Goal: Information Seeking & Learning: Check status

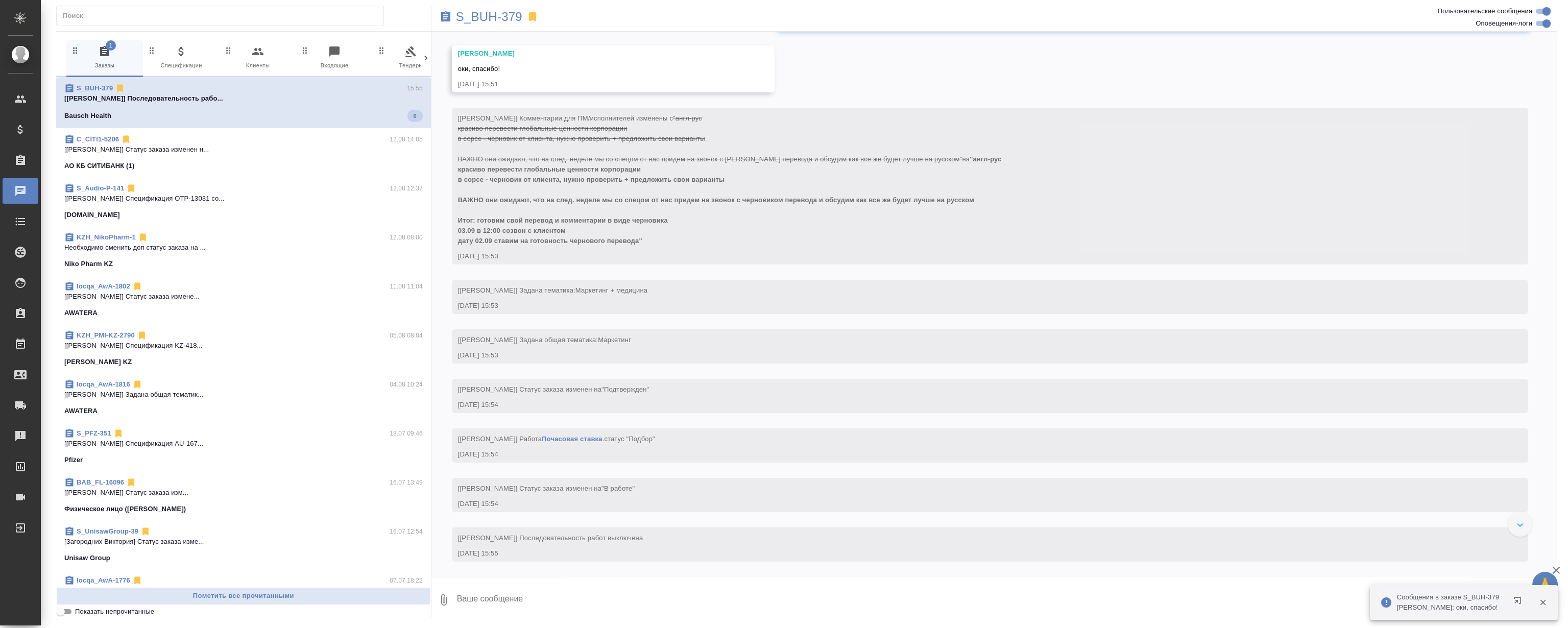
scroll to position [1353, 0]
click at [846, 332] on div "[[PERSON_NAME]] Задана общая тематика: Маркетинг [DATE] 15:53" at bounding box center [989, 346] width 1076 height 34
drag, startPoint x: 855, startPoint y: 338, endPoint x: 868, endPoint y: 341, distance: 13.3
click at [855, 339] on div "[[PERSON_NAME]] Задана общая тематика: Маркетинг" at bounding box center [975, 338] width 1034 height 13
click at [857, 334] on div "[[PERSON_NAME]] Задана общая тематика: Маркетинг" at bounding box center [975, 338] width 1034 height 13
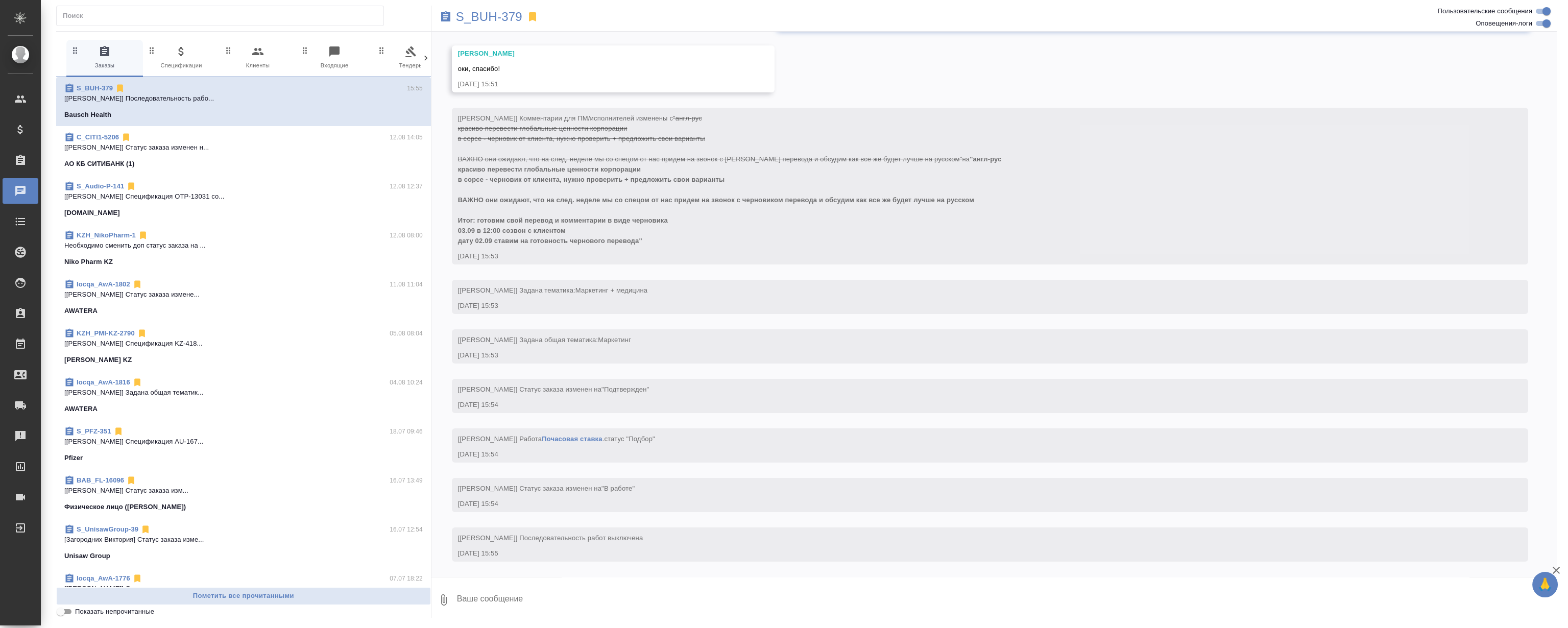
click at [810, 326] on div "27.08, [DATE] [[PERSON_NAME] оставил комментарий: "Расчет по словам с повторами…" at bounding box center [994, 304] width 1126 height 545
click at [820, 279] on div "27.08, [DATE] [[PERSON_NAME] оставил комментарий: "Расчет по словам с повторами…" at bounding box center [994, 304] width 1126 height 545
click at [816, 293] on div "[[PERSON_NAME]] Задана тематика: Маркетинг + медицина" at bounding box center [975, 289] width 1034 height 13
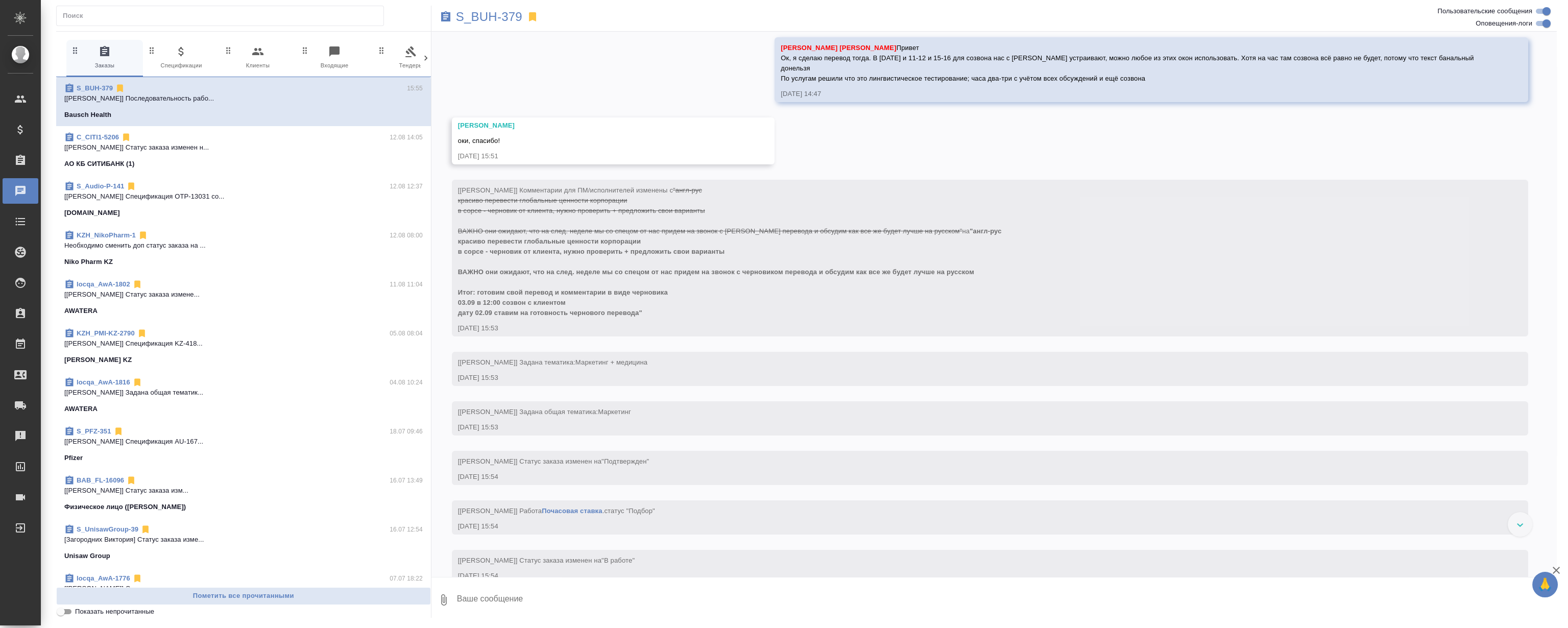
scroll to position [1261, 0]
drag, startPoint x: 791, startPoint y: 249, endPoint x: 846, endPoint y: 343, distance: 108.9
click at [847, 338] on div "[[PERSON_NAME]] Комментарии для ПМ/исполнителей изменены с "англ-рус красиво пе…" at bounding box center [989, 259] width 1076 height 157
click at [839, 285] on div "[[PERSON_NAME]] Комментарии для ПМ/исполнителей изменены с "англ-рус красиво пе…" at bounding box center [975, 251] width 1034 height 135
drag, startPoint x: 827, startPoint y: 235, endPoint x: 858, endPoint y: 340, distance: 109.5
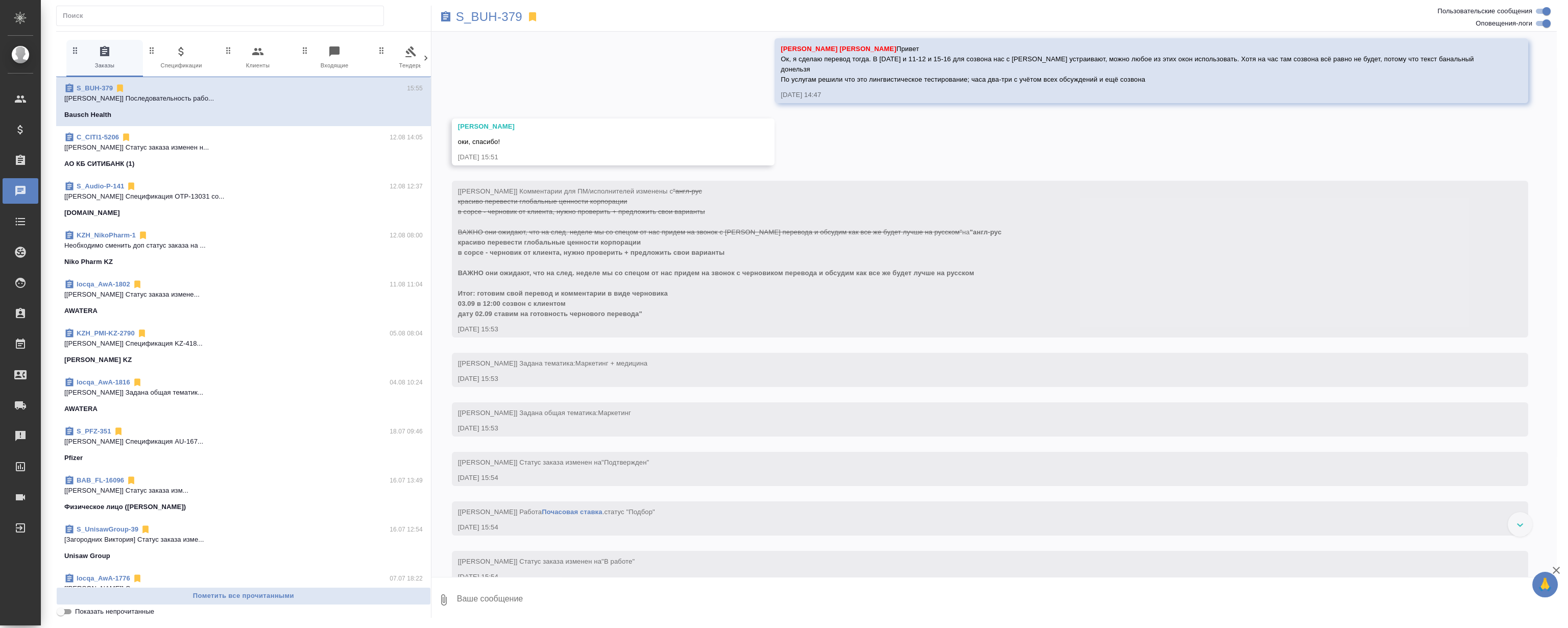
click at [858, 334] on div "[[PERSON_NAME]] Комментарии для ПМ/исполнителей изменены с "англ-рус красиво пе…" at bounding box center [975, 259] width 1034 height 150
click at [847, 308] on div "[[PERSON_NAME]] Комментарии для ПМ/исполнителей изменены с "англ-рус красиво пе…" at bounding box center [975, 251] width 1034 height 135
drag, startPoint x: 835, startPoint y: 230, endPoint x: 862, endPoint y: 339, distance: 112.3
click at [864, 334] on div "[[PERSON_NAME]] Комментарии для ПМ/исполнителей изменены с "англ-рус красиво пе…" at bounding box center [975, 259] width 1034 height 150
click at [855, 308] on div "[[PERSON_NAME]] Комментарии для ПМ/исполнителей изменены с "англ-рус красиво пе…" at bounding box center [975, 251] width 1034 height 135
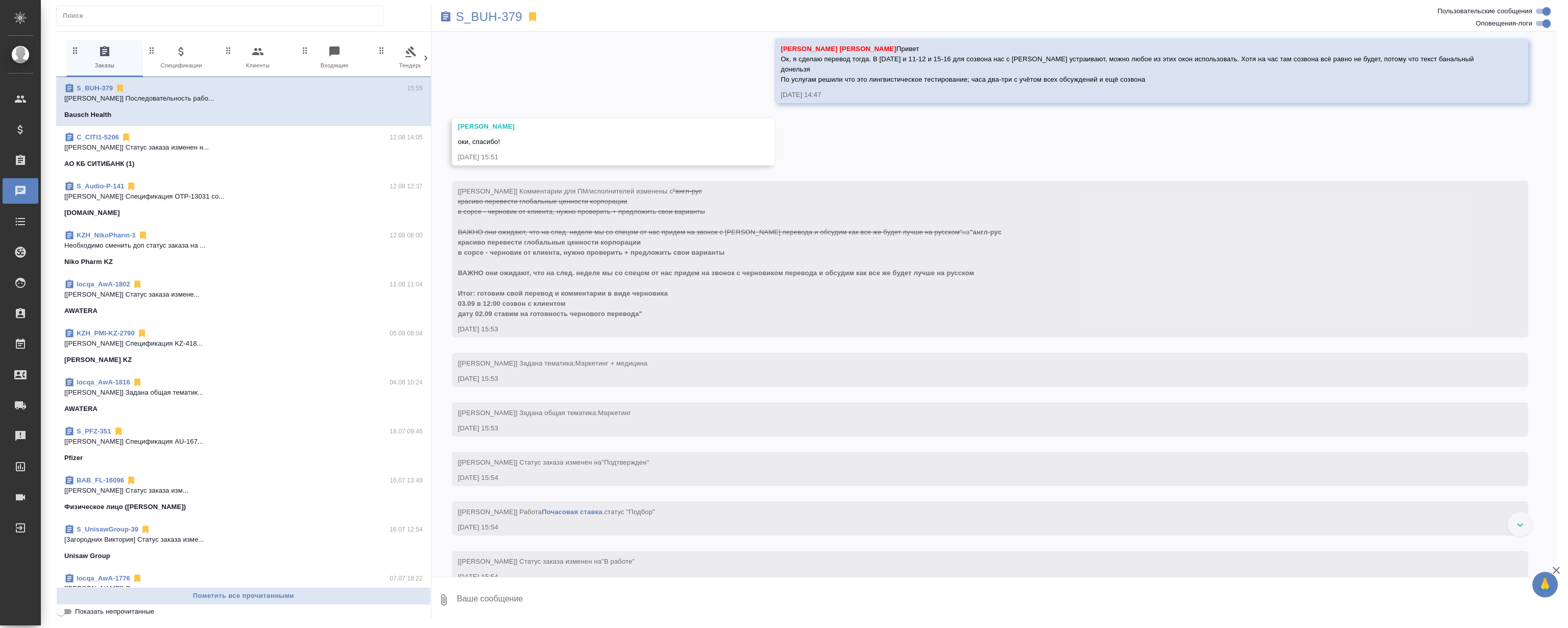
drag, startPoint x: 850, startPoint y: 266, endPoint x: 862, endPoint y: 345, distance: 79.9
click at [862, 334] on div "[[PERSON_NAME]] Комментарии для ПМ/исполнителей изменены с "англ-рус красиво пе…" at bounding box center [975, 259] width 1034 height 150
click at [857, 308] on div "[[PERSON_NAME]] Комментарии для ПМ/исполнителей изменены с "англ-рус красиво пе…" at bounding box center [975, 251] width 1034 height 135
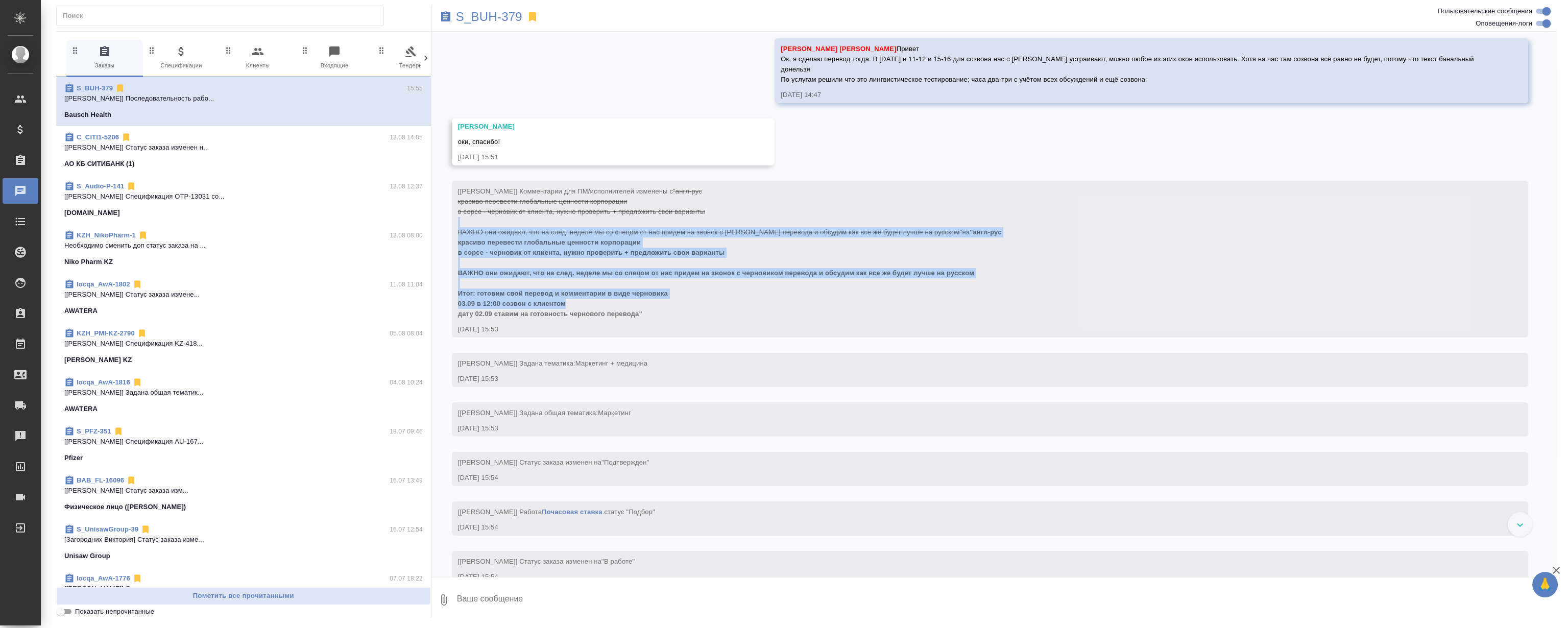
drag, startPoint x: 835, startPoint y: 251, endPoint x: 859, endPoint y: 347, distance: 99.0
click at [859, 334] on div "[[PERSON_NAME]] Комментарии для ПМ/исполнителей изменены с "англ-рус красиво пе…" at bounding box center [975, 259] width 1034 height 150
click at [861, 300] on div "[[PERSON_NAME]] Комментарии для ПМ/исполнителей изменены с "англ-рус красиво пе…" at bounding box center [975, 251] width 1034 height 135
drag, startPoint x: 851, startPoint y: 237, endPoint x: 869, endPoint y: 307, distance: 72.3
click at [875, 334] on div "[[PERSON_NAME]] Комментарии для ПМ/исполнителей изменены с "англ-рус красиво пе…" at bounding box center [975, 259] width 1034 height 150
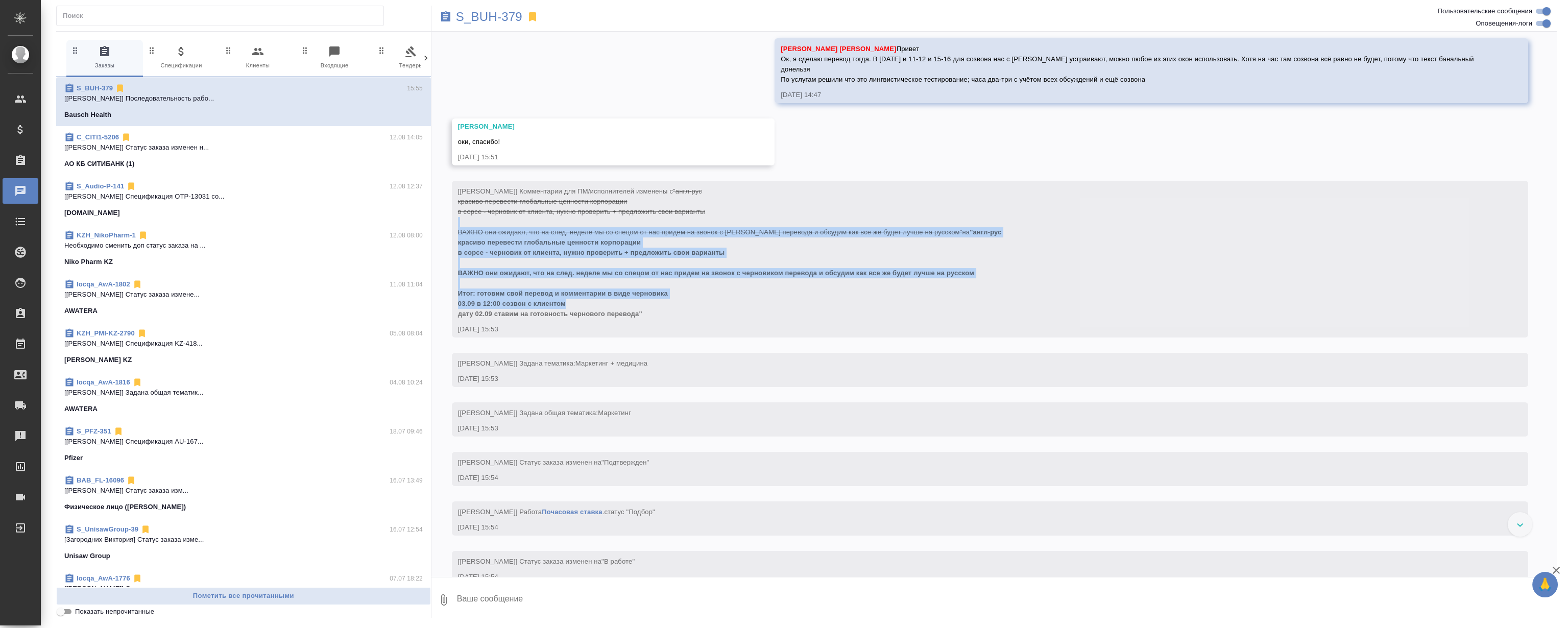
click at [866, 286] on div "[[PERSON_NAME]] Комментарии для ПМ/исполнителей изменены с "англ-рус красиво пе…" at bounding box center [975, 251] width 1034 height 135
drag, startPoint x: 855, startPoint y: 220, endPoint x: 873, endPoint y: 327, distance: 108.5
click at [873, 334] on div "[[PERSON_NAME]] Комментарии для ПМ/исполнителей изменены с "англ-рус красиво пе…" at bounding box center [975, 259] width 1034 height 150
click at [869, 297] on div "[[PERSON_NAME]] Комментарии для ПМ/исполнителей изменены с "англ-рус красиво пе…" at bounding box center [975, 251] width 1034 height 135
drag, startPoint x: 857, startPoint y: 216, endPoint x: 880, endPoint y: 320, distance: 106.5
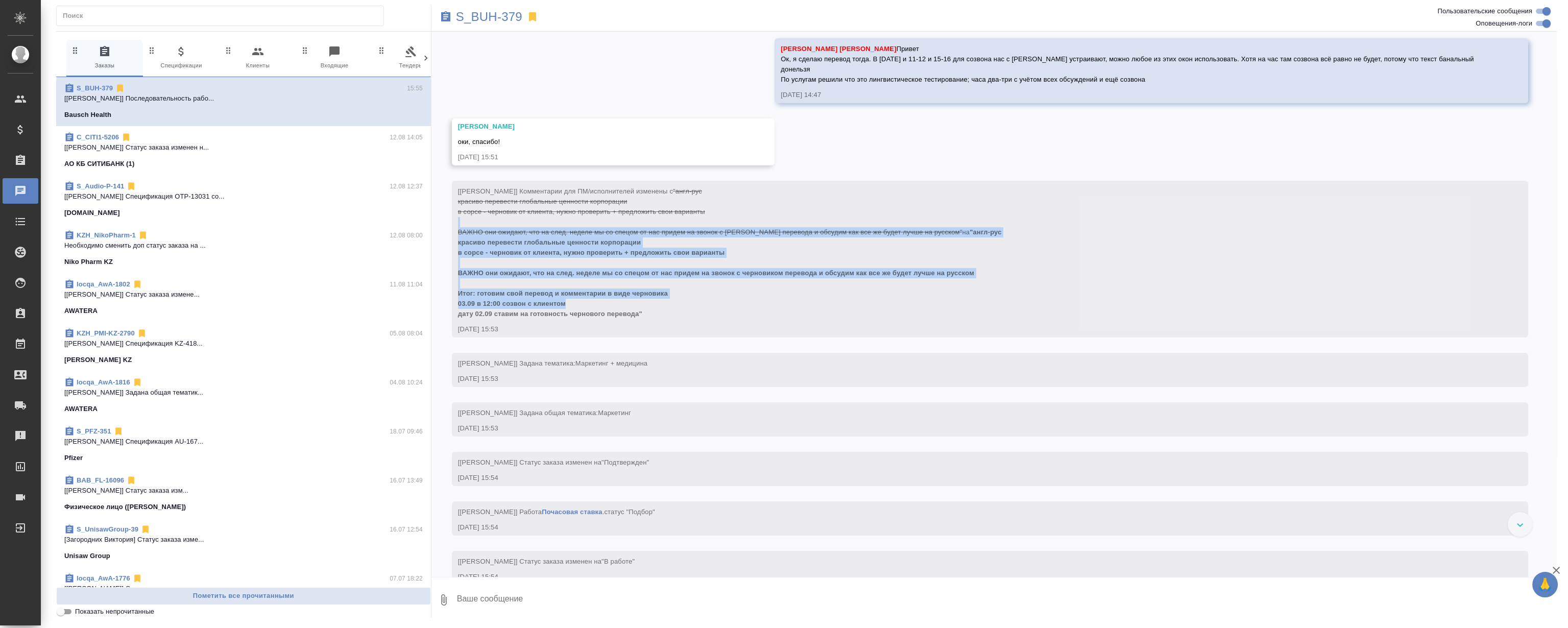
click at [885, 334] on div "[[PERSON_NAME]] Комментарии для ПМ/исполнителей изменены с "англ-рус красиво пе…" at bounding box center [975, 259] width 1034 height 150
click at [877, 289] on div "[[PERSON_NAME]] Комментарии для ПМ/исполнителей изменены с "англ-рус красиво пе…" at bounding box center [975, 251] width 1034 height 135
click at [862, 274] on div "[[PERSON_NAME]] Комментарии для ПМ/исполнителей изменены с "англ-рус красиво пе…" at bounding box center [975, 251] width 1034 height 135
drag, startPoint x: 866, startPoint y: 247, endPoint x: 856, endPoint y: 223, distance: 26.0
click at [866, 248] on div "[[PERSON_NAME]] Комментарии для ПМ/исполнителей изменены с "англ-рус красиво пе…" at bounding box center [975, 251] width 1034 height 135
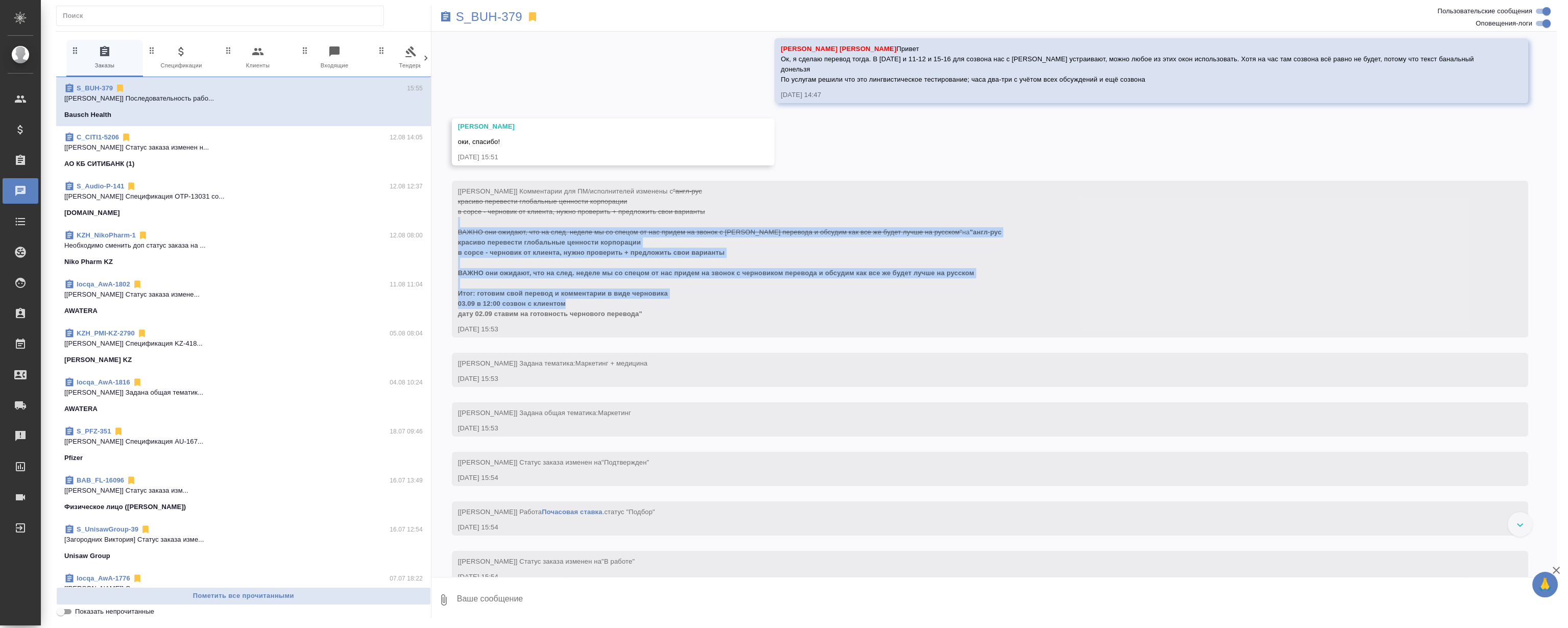
click at [796, 209] on div "[[PERSON_NAME]] Комментарии для ПМ/исполнителей изменены с "англ-рус красиво пе…" at bounding box center [975, 251] width 1034 height 135
click at [700, 272] on span ""англ-рус красиво перевести глобальные ценности корпорации в сорсе - черновик о…" at bounding box center [730, 273] width 544 height 89
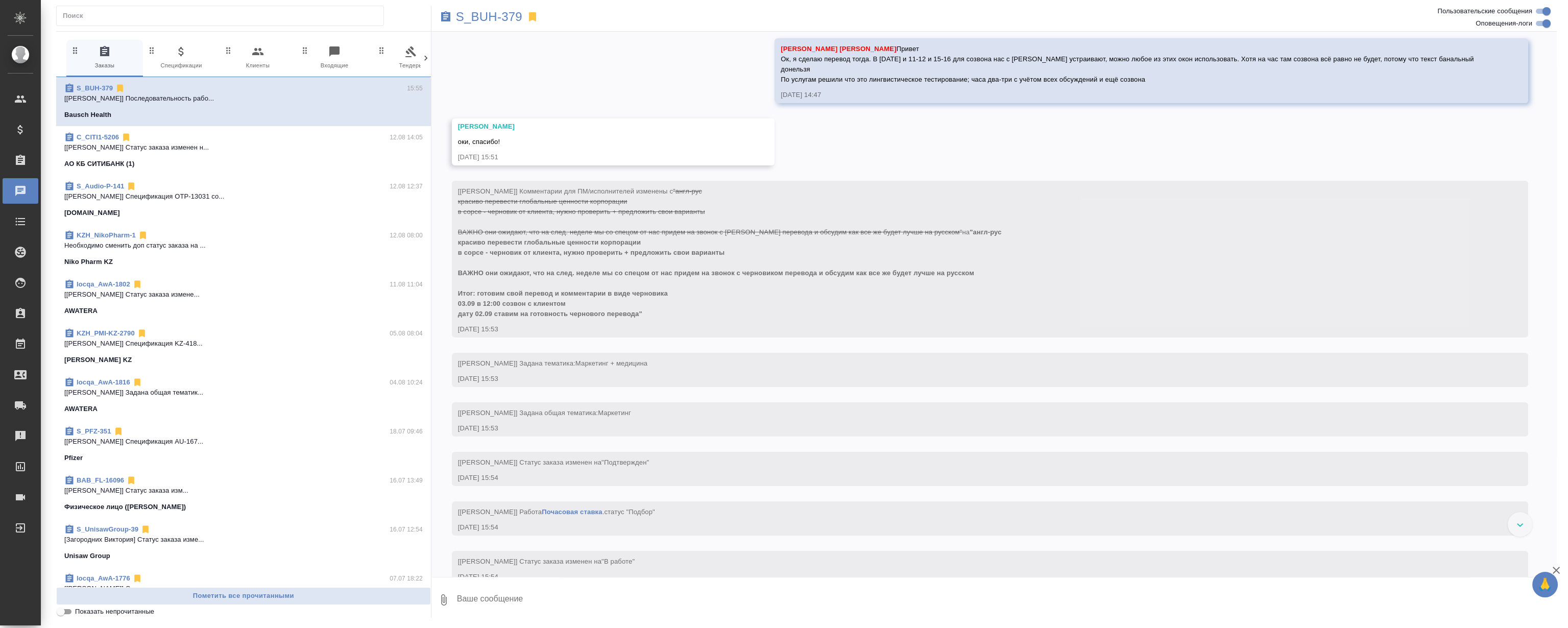
click at [510, 236] on span ""англ-рус красиво перевести глобальные ценности корпорации в сорсе - черновик о…" at bounding box center [710, 211] width 505 height 49
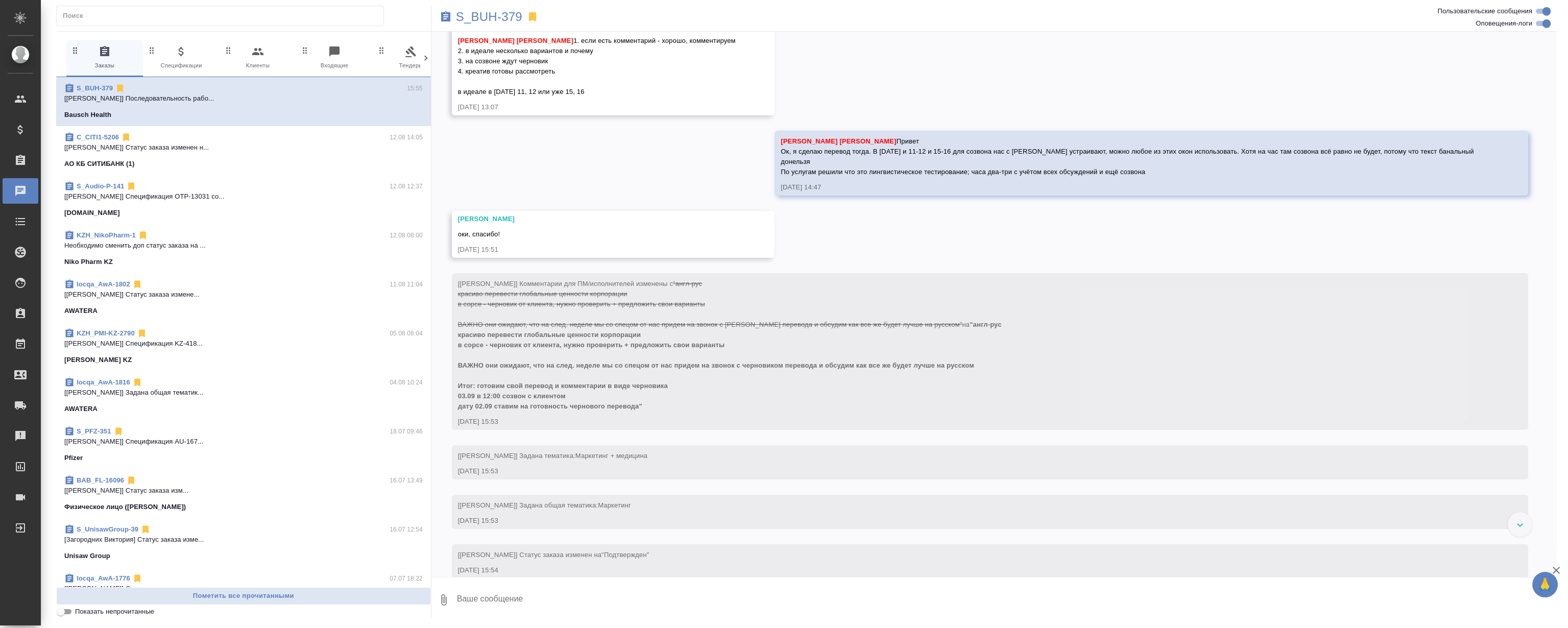
click at [838, 127] on div "27.08, [DATE] [[PERSON_NAME] оставил комментарий: "Расчет по словам с повторами…" at bounding box center [994, 304] width 1126 height 545
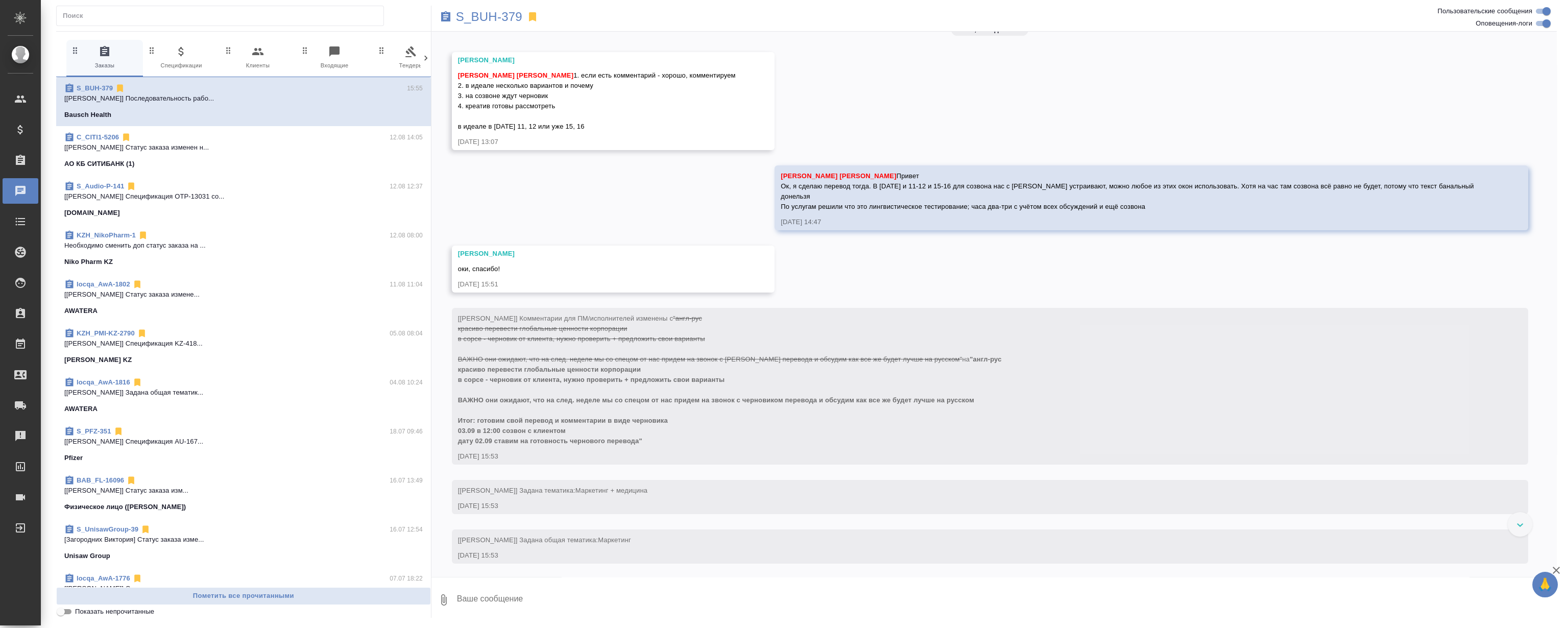
scroll to position [1029, 0]
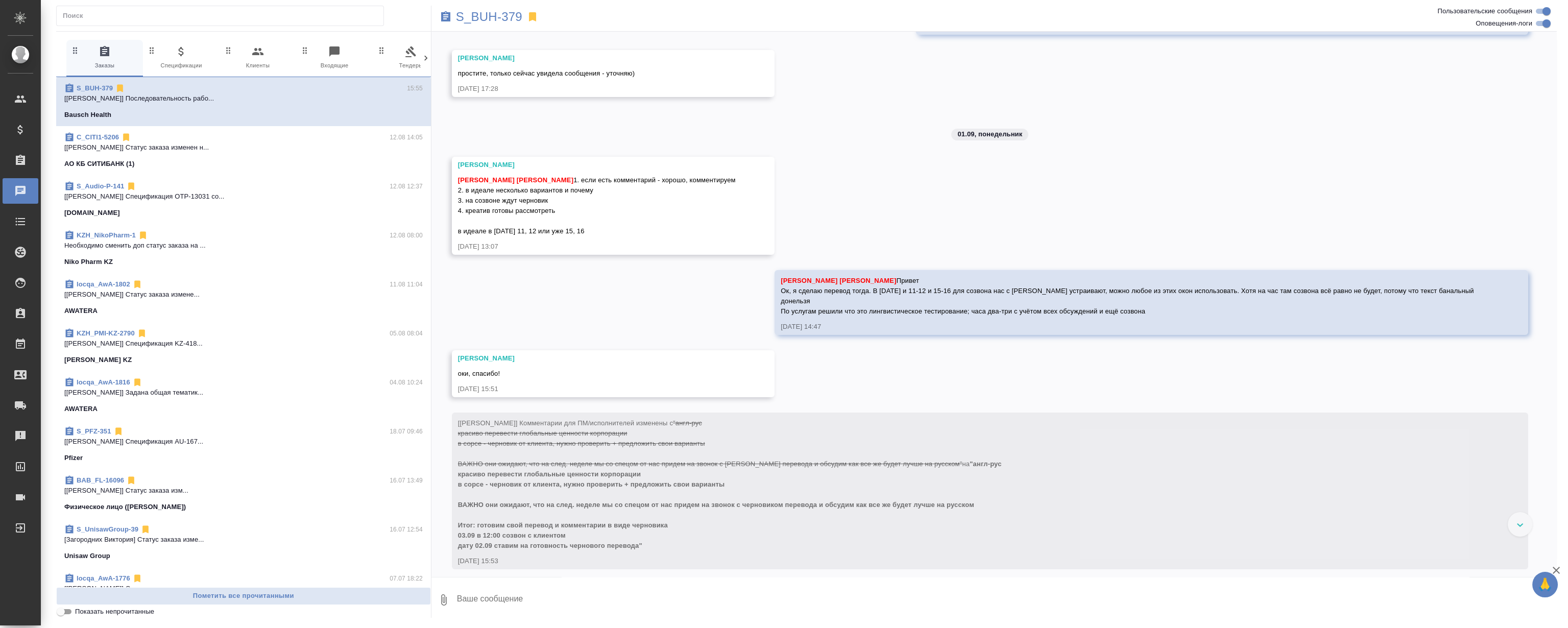
click at [895, 235] on div "27.08, [DATE] [[PERSON_NAME] оставил комментарий: "Расчет по словам с повторами…" at bounding box center [994, 304] width 1126 height 545
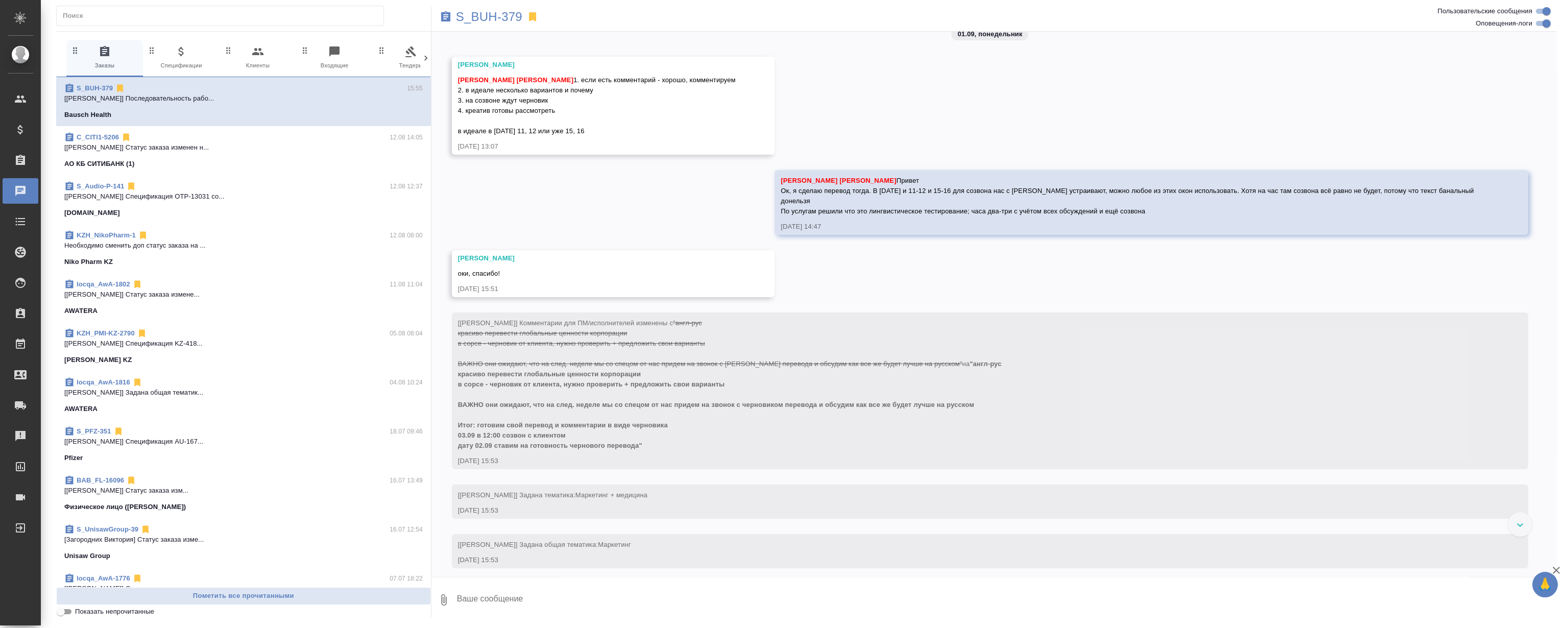
scroll to position [1122, 0]
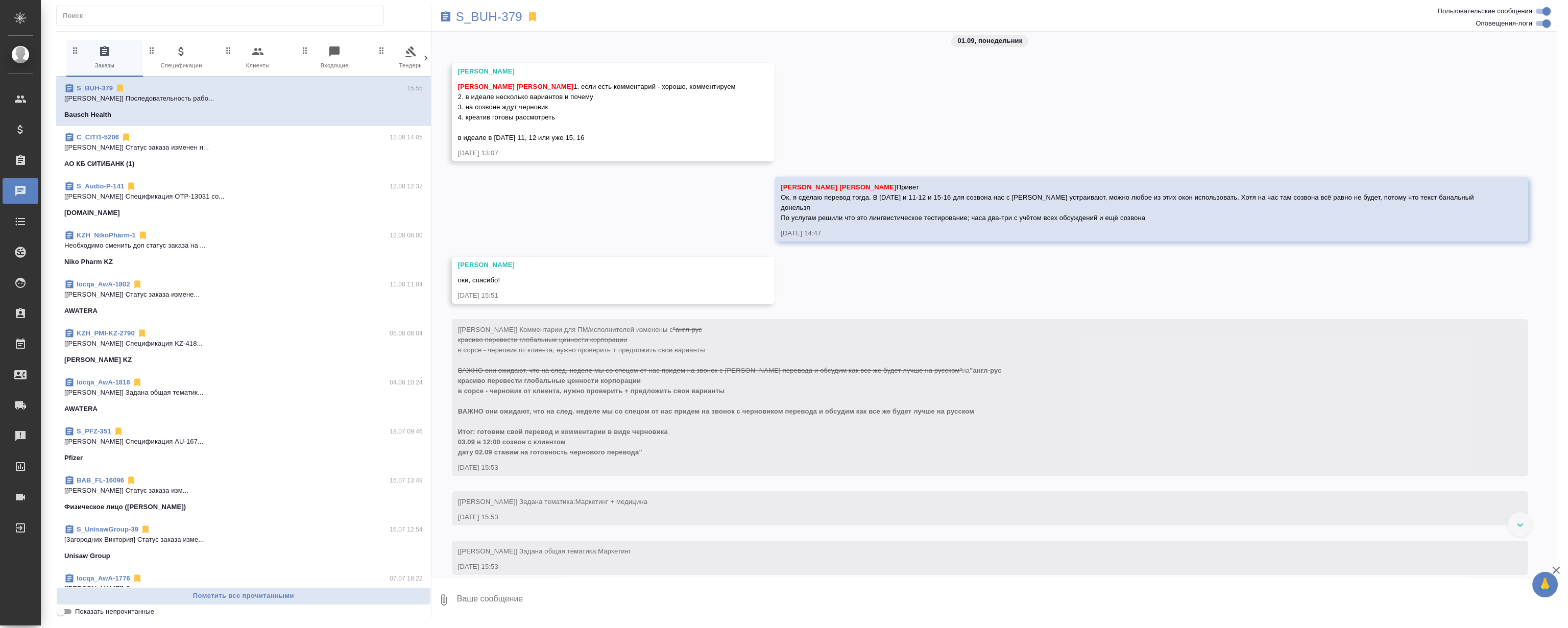
click at [885, 176] on div "27.08, [DATE] [[PERSON_NAME] оставил комментарий: "Расчет по словам с повторами…" at bounding box center [994, 304] width 1126 height 545
drag, startPoint x: 832, startPoint y: 173, endPoint x: 1067, endPoint y: 293, distance: 263.9
click at [1067, 293] on div "27.08, [DATE] [[PERSON_NAME] оставил комментарий: "Расчет по словам с повторами…" at bounding box center [994, 304] width 1126 height 545
click at [954, 222] on span "[PERSON_NAME] [PERSON_NAME] Ок, я сделаю перевод тогда. В [DATE] и 11-12 и 15-1…" at bounding box center [1128, 202] width 695 height 38
click at [926, 222] on span "[PERSON_NAME] [PERSON_NAME] Ок, я сделаю перевод тогда. В [DATE] и 11-12 и 15-1…" at bounding box center [1128, 202] width 695 height 38
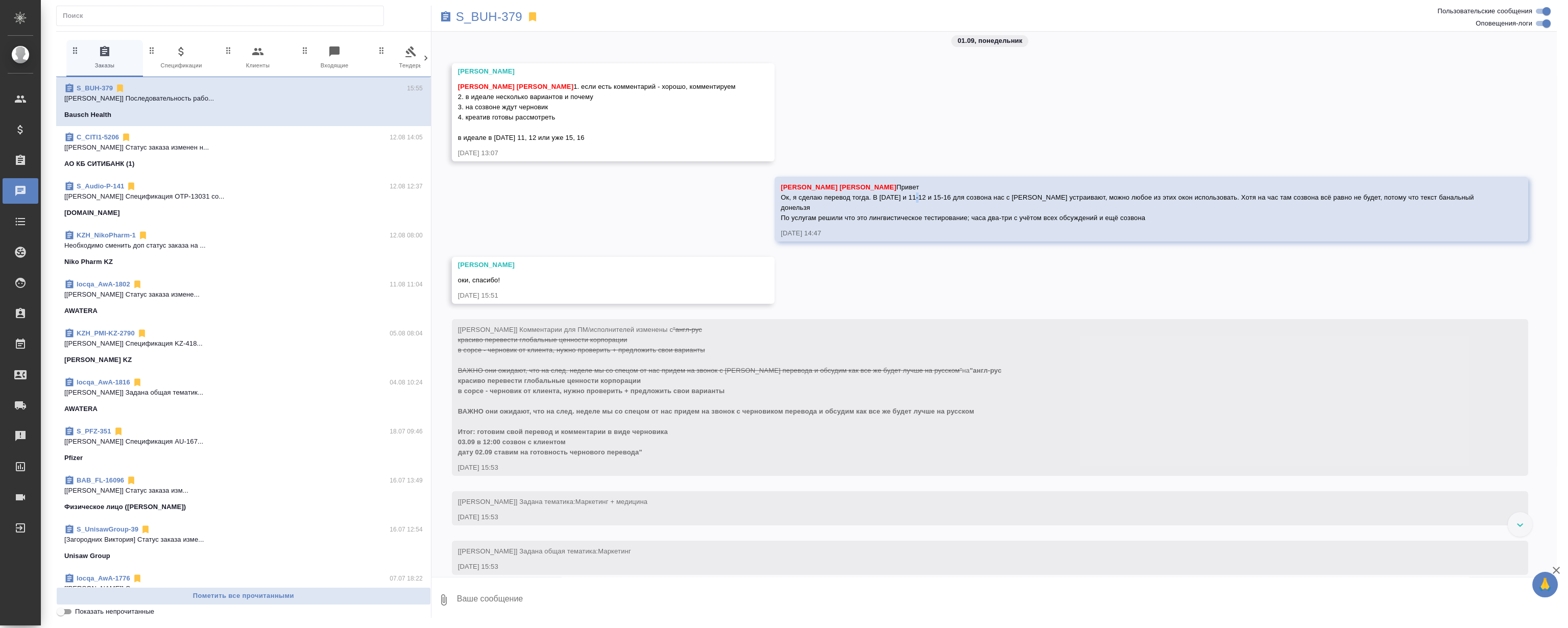
click at [926, 222] on span "[PERSON_NAME] [PERSON_NAME] Ок, я сделаю перевод тогда. В [DATE] и 11-12 и 15-1…" at bounding box center [1128, 202] width 695 height 38
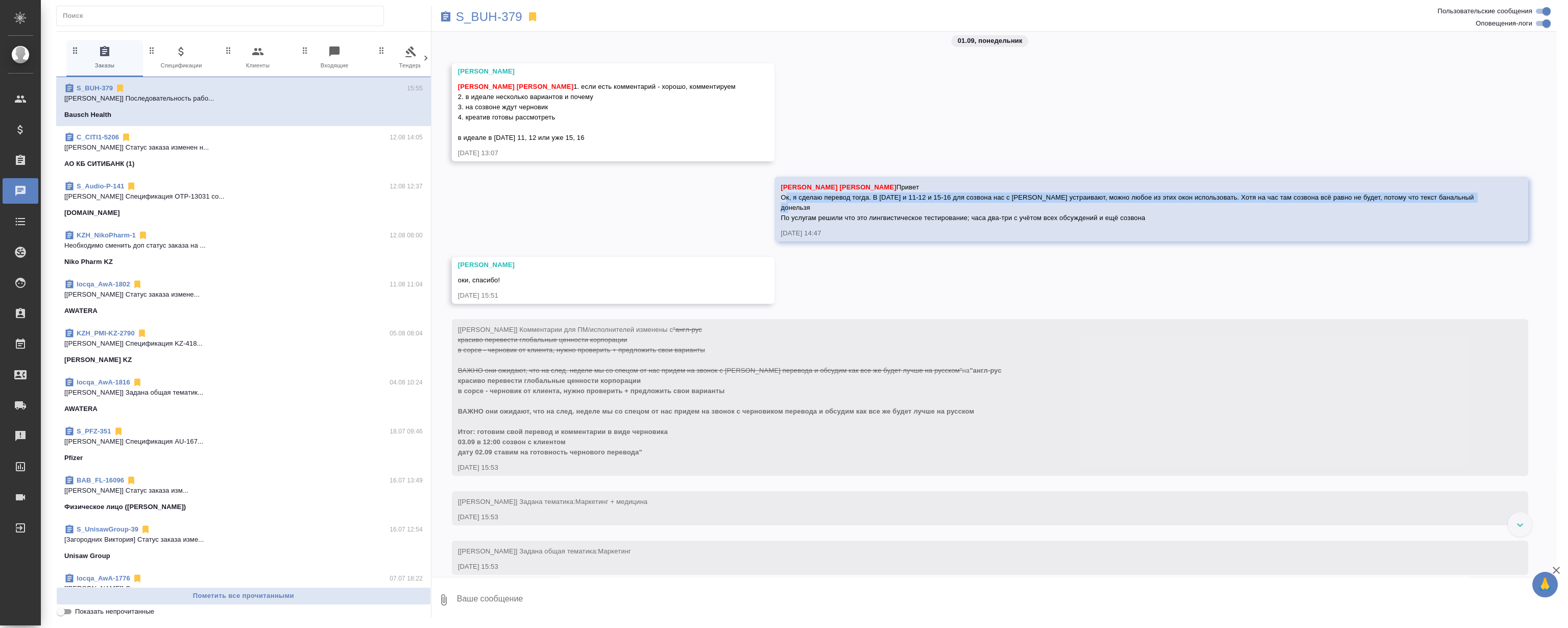
click at [926, 222] on span "[PERSON_NAME] [PERSON_NAME] Ок, я сделаю перевод тогда. В [DATE] и 11-12 и 15-1…" at bounding box center [1128, 202] width 695 height 38
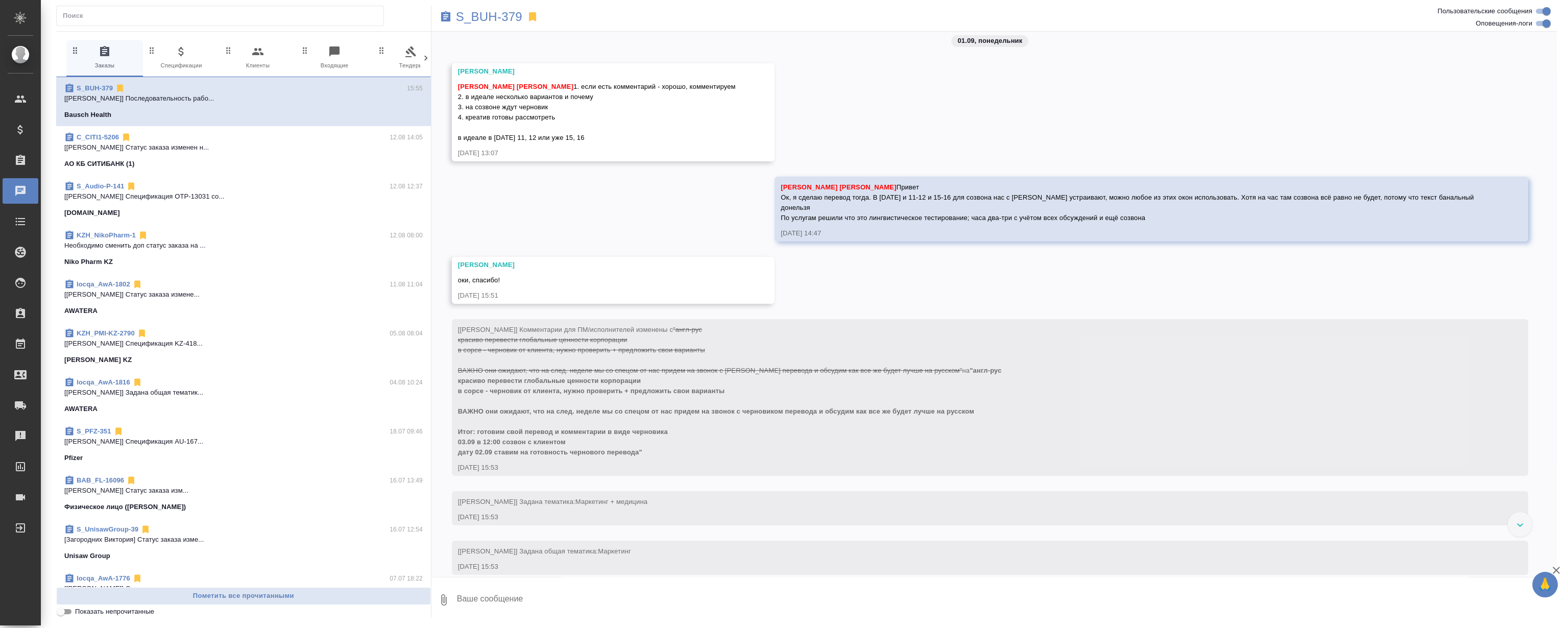
click at [883, 222] on span "[PERSON_NAME] [PERSON_NAME] Ок, я сделаю перевод тогда. В [DATE] и 11-12 и 15-1…" at bounding box center [1128, 202] width 695 height 38
drag, startPoint x: 837, startPoint y: 214, endPoint x: 1221, endPoint y: 268, distance: 387.8
click at [1224, 271] on div "27.08, [DATE] [[PERSON_NAME] оставил комментарий: "Расчет по словам с повторами…" at bounding box center [994, 304] width 1126 height 545
click at [1109, 222] on span "[PERSON_NAME] [PERSON_NAME] Ок, я сделаю перевод тогда. В [DATE] и 11-12 и 15-1…" at bounding box center [1128, 202] width 695 height 38
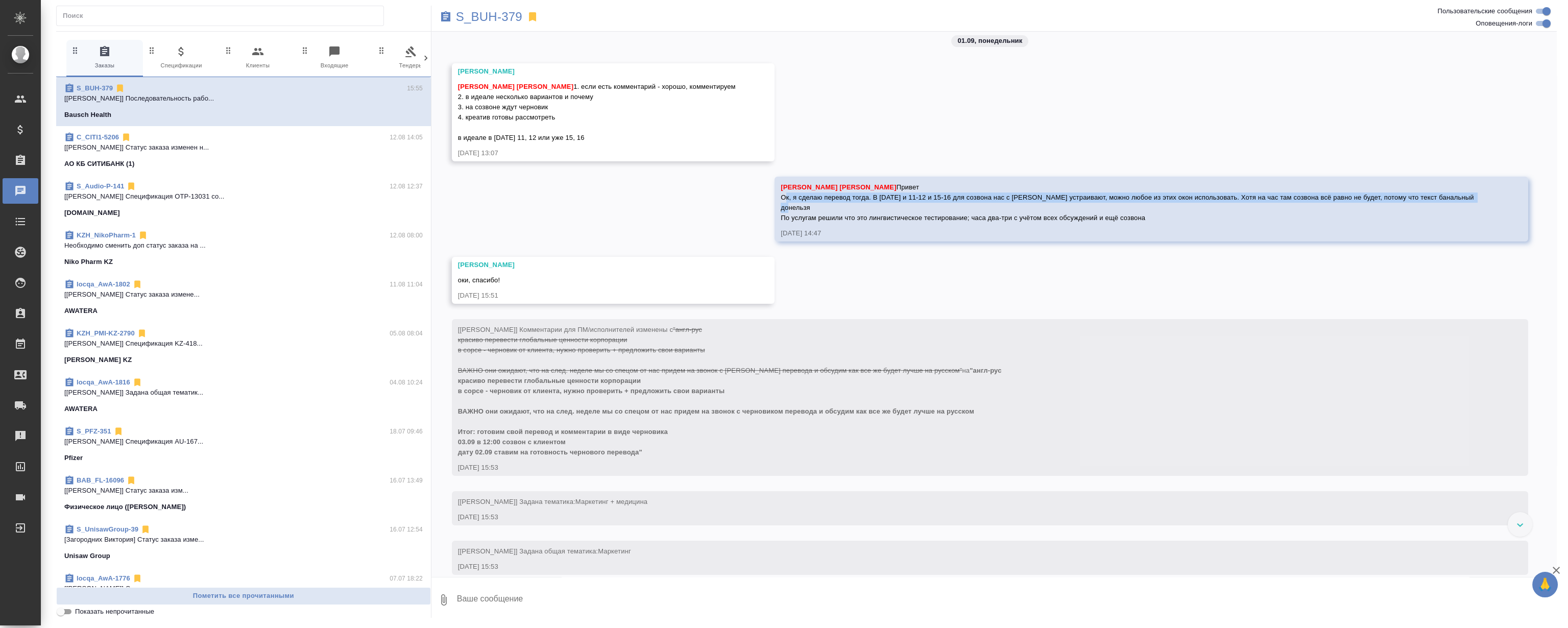
click at [1110, 222] on span "[PERSON_NAME] [PERSON_NAME] Ок, я сделаю перевод тогда. В [DATE] и 11-12 и 15-1…" at bounding box center [1128, 202] width 695 height 38
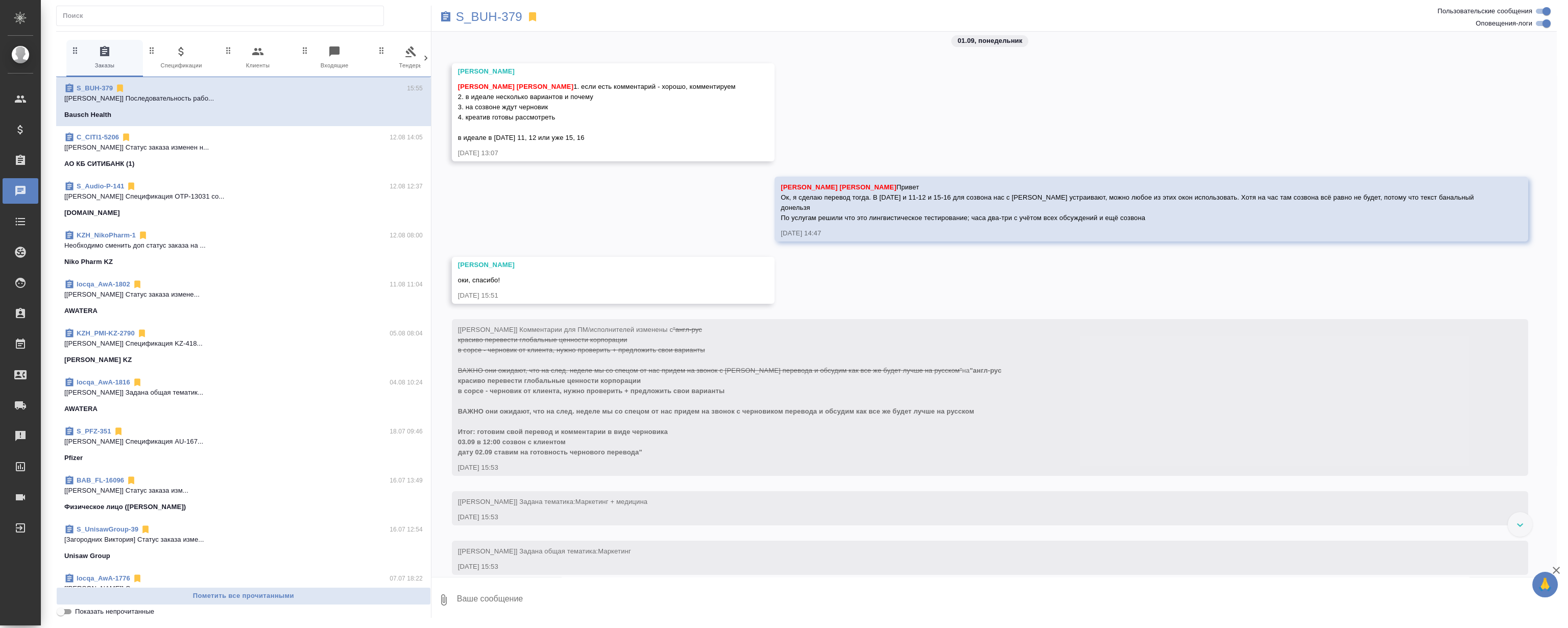
click at [1140, 223] on div "[PERSON_NAME] [PERSON_NAME] Ок, я сделаю перевод тогда. В [DATE] и 11-12 и 15-1…" at bounding box center [1136, 201] width 712 height 43
drag, startPoint x: 1198, startPoint y: 242, endPoint x: 721, endPoint y: 193, distance: 479.5
click at [721, 193] on div "27.08, [DATE] [[PERSON_NAME] оставил комментарий: "Расчет по словам с повторами…" at bounding box center [994, 304] width 1126 height 545
click at [866, 222] on span "[PERSON_NAME] [PERSON_NAME] Ок, я сделаю перевод тогда. В [DATE] и 11-12 и 15-1…" at bounding box center [1128, 202] width 695 height 38
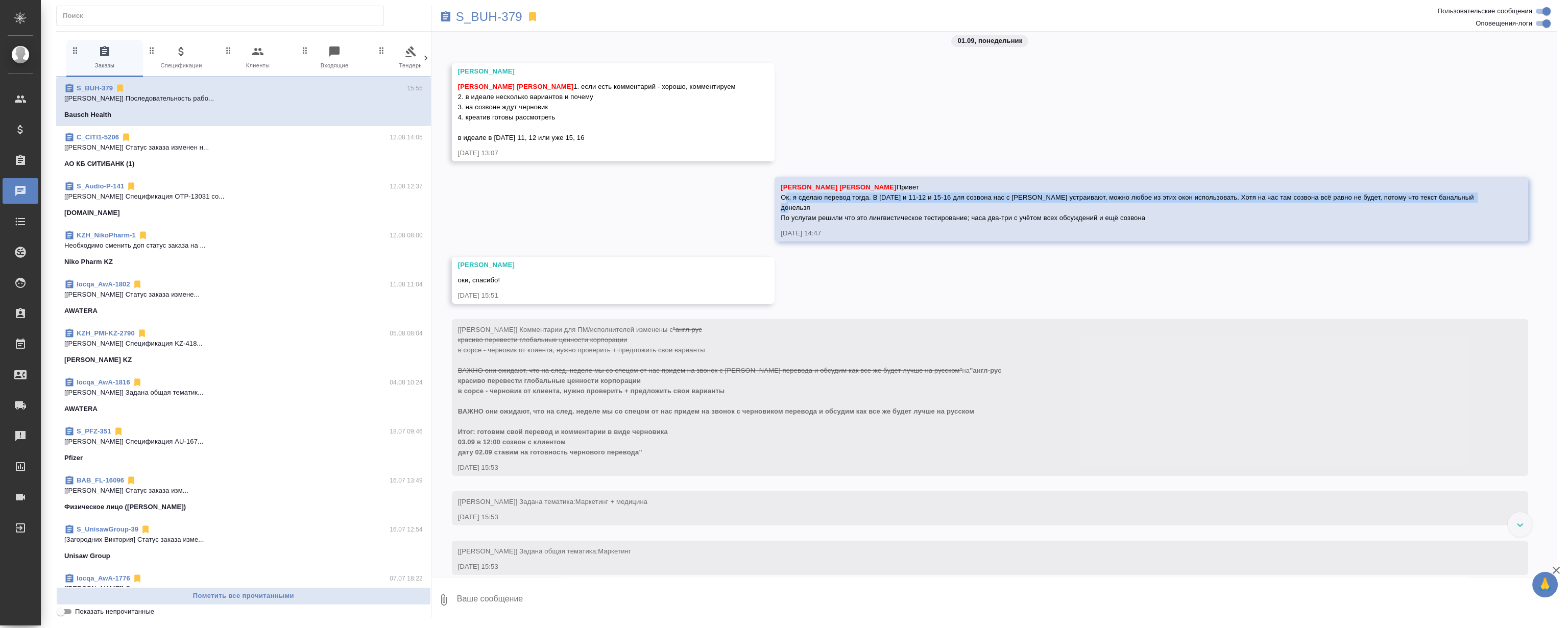
click at [866, 222] on span "[PERSON_NAME] [PERSON_NAME] Ок, я сделаю перевод тогда. В [DATE] и 11-12 и 15-1…" at bounding box center [1128, 202] width 695 height 38
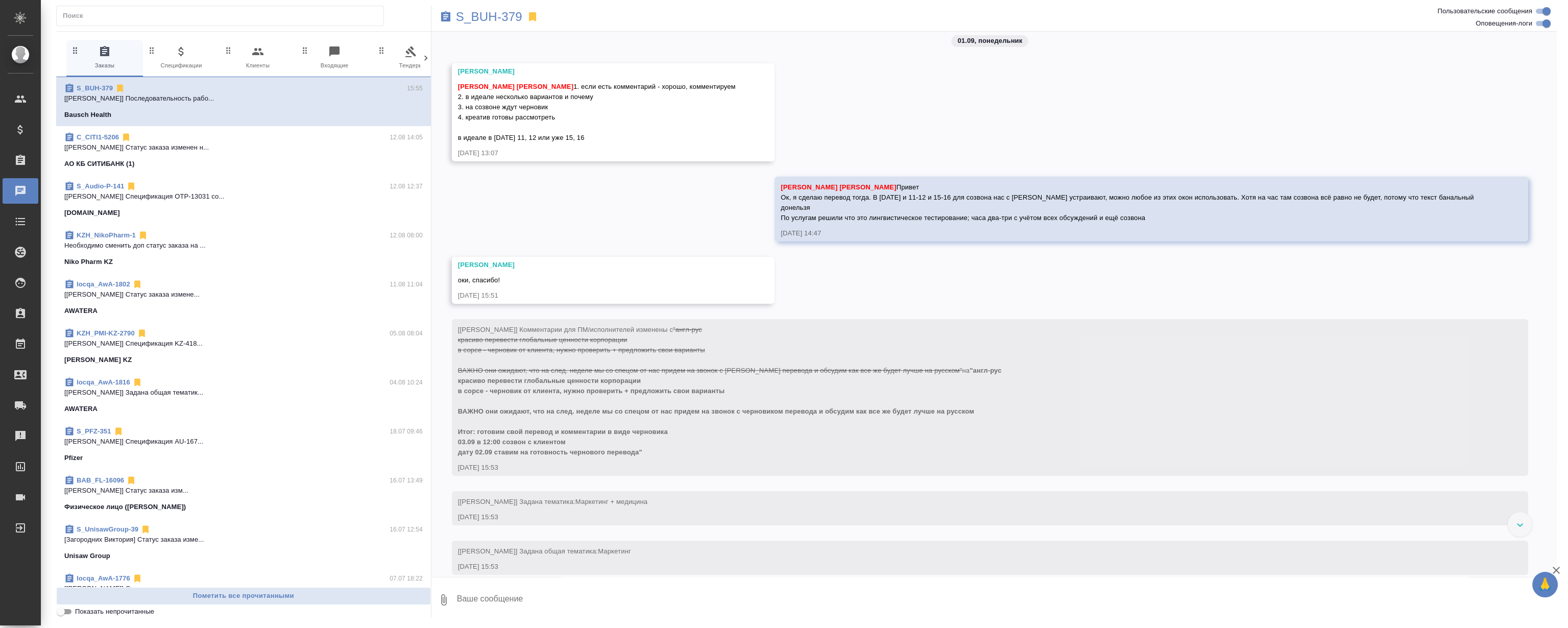
click at [825, 222] on div "[PERSON_NAME] [PERSON_NAME] Ок, я сделаю перевод тогда. В [DATE] и 11-12 и 15-1…" at bounding box center [1136, 201] width 712 height 43
drag, startPoint x: 910, startPoint y: 237, endPoint x: 1149, endPoint y: 235, distance: 239.0
click at [1151, 242] on div "[PERSON_NAME] [PERSON_NAME] Ок, я сделаю перевод тогда. В [DATE] и 11-12 и 15-1…" at bounding box center [1151, 209] width 754 height 65
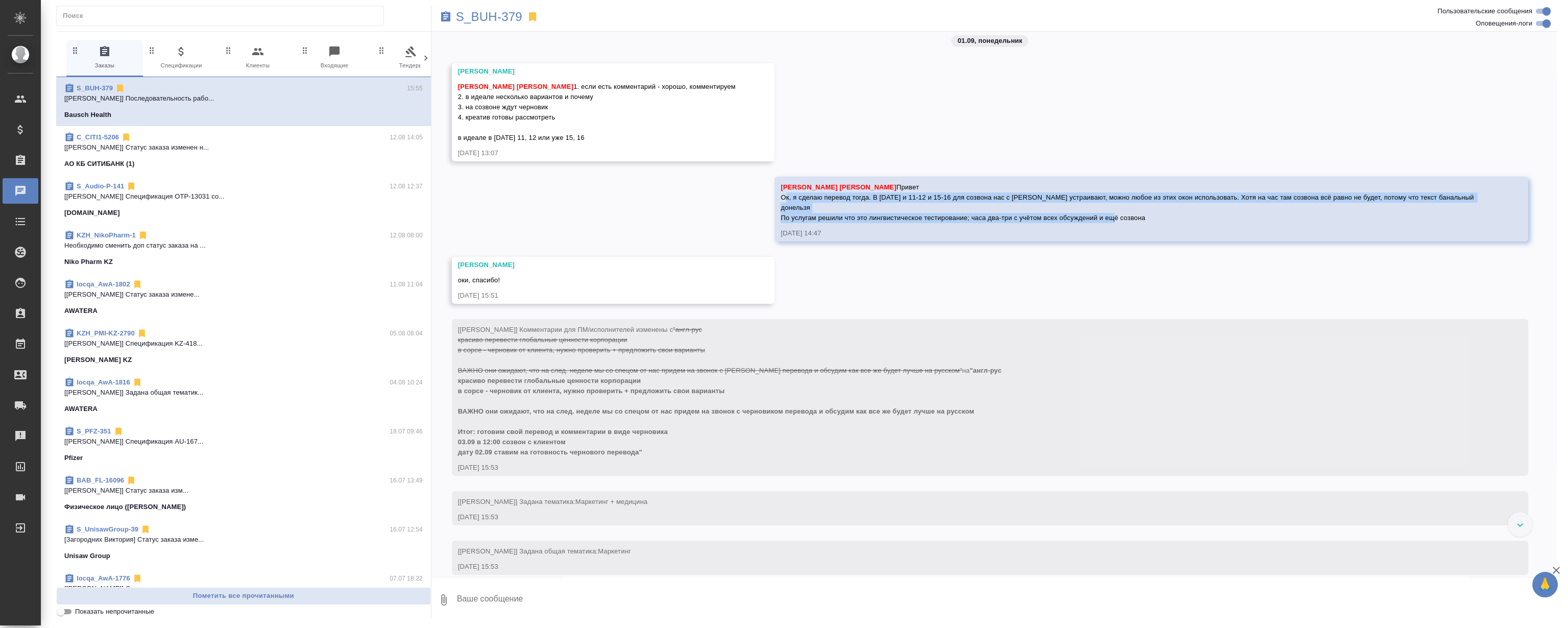
click at [1149, 222] on span "[PERSON_NAME] [PERSON_NAME] Ок, я сделаю перевод тогда. В [DATE] и 11-12 и 15-1…" at bounding box center [1128, 202] width 695 height 38
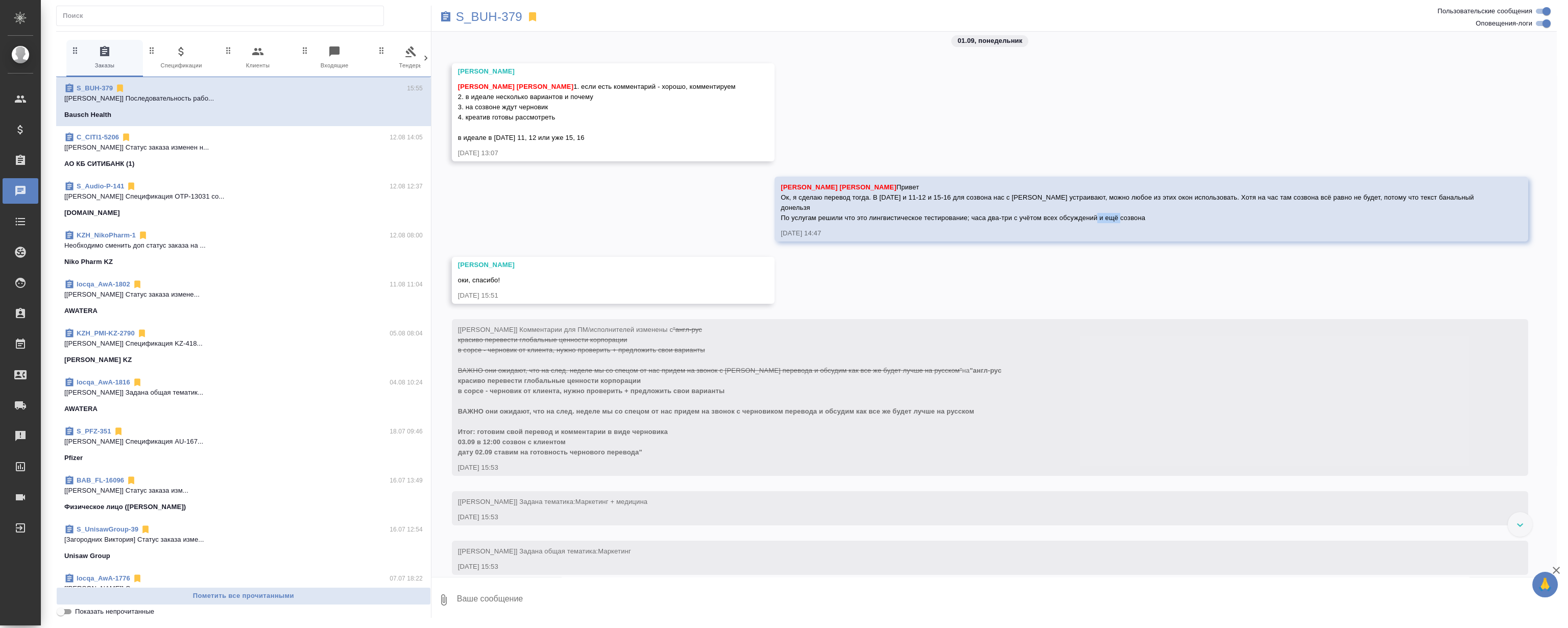
click at [1149, 222] on span "[PERSON_NAME] [PERSON_NAME] Ок, я сделаю перевод тогда. В [DATE] и 11-12 и 15-1…" at bounding box center [1128, 202] width 695 height 38
click at [1078, 222] on span "[PERSON_NAME] [PERSON_NAME] Ок, я сделаю перевод тогда. В [DATE] и 11-12 и 15-1…" at bounding box center [1128, 202] width 695 height 38
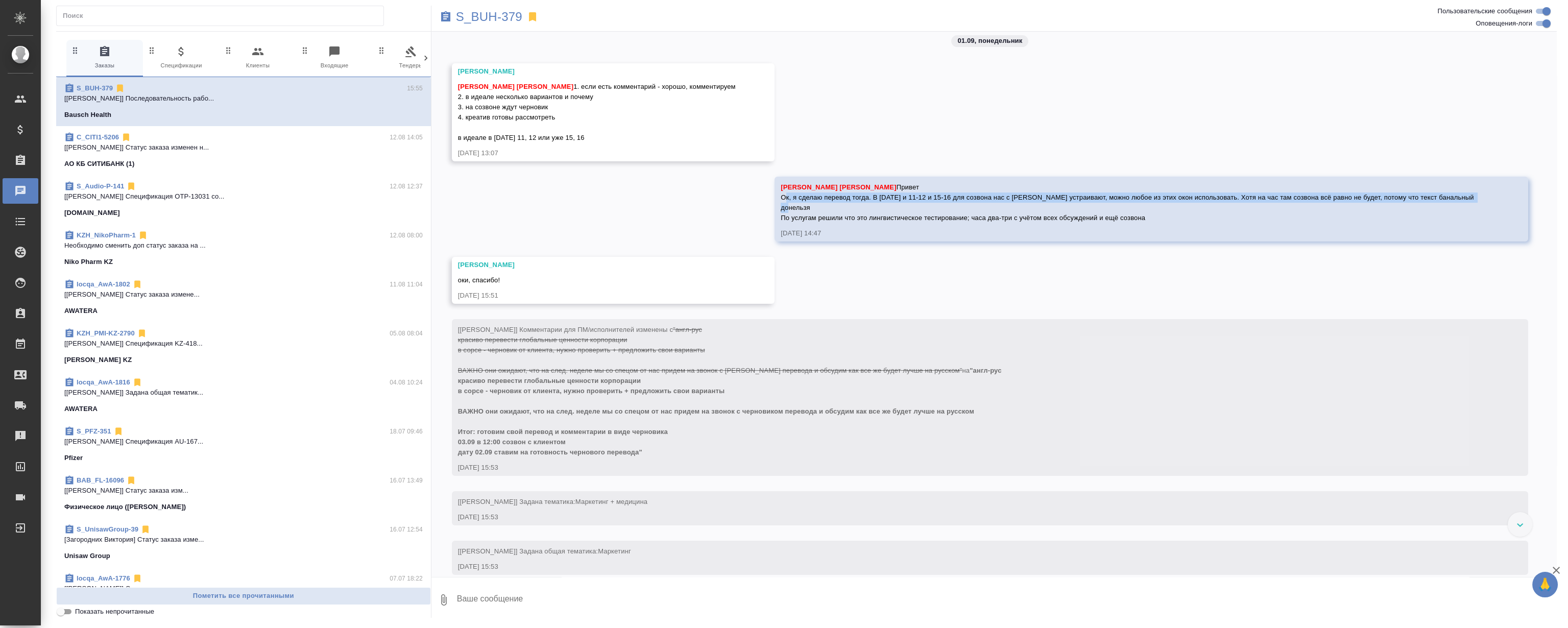
click at [1078, 222] on span "[PERSON_NAME] [PERSON_NAME] Ок, я сделаю перевод тогда. В [DATE] и 11-12 и 15-1…" at bounding box center [1128, 202] width 695 height 38
click at [989, 222] on span "[PERSON_NAME] [PERSON_NAME] Ок, я сделаю перевод тогда. В [DATE] и 11-12 и 15-1…" at bounding box center [1128, 202] width 695 height 38
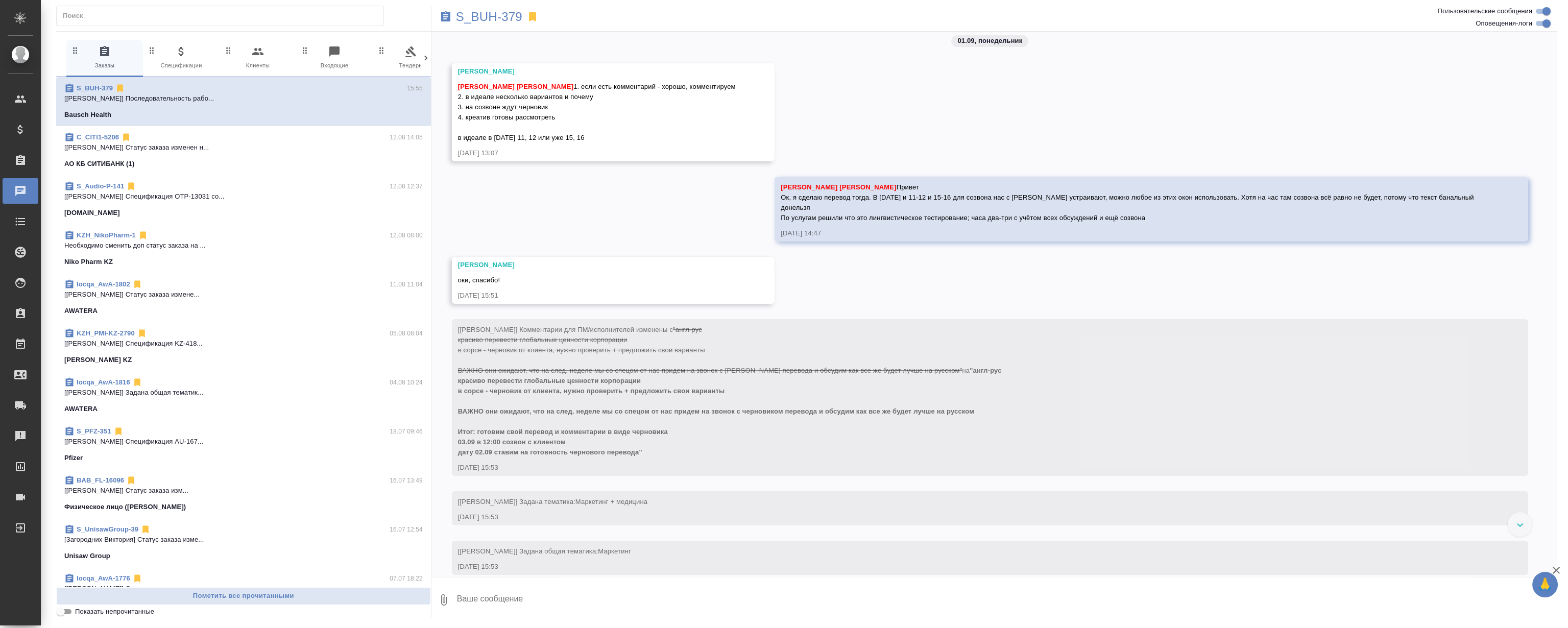
click at [869, 213] on div "[PERSON_NAME] [PERSON_NAME] Ок, я сделаю перевод тогда. В [DATE] и 11-12 и 15-1…" at bounding box center [1136, 201] width 712 height 43
click at [876, 191] on span "[PERSON_NAME]" at bounding box center [868, 186] width 57 height 8
click at [871, 220] on span "[PERSON_NAME] [PERSON_NAME] Ок, я сделаю перевод тогда. В [DATE] и 11-12 и 15-1…" at bounding box center [1128, 202] width 695 height 38
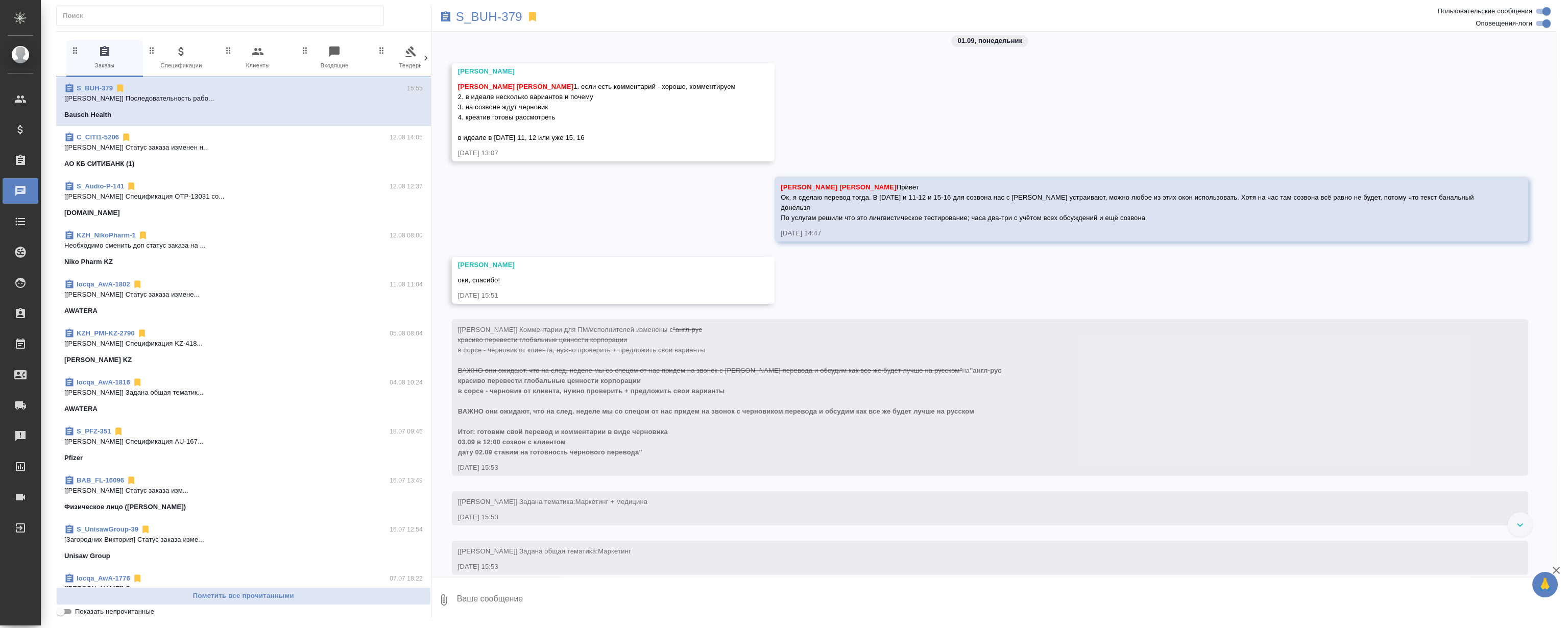
drag, startPoint x: 586, startPoint y: 192, endPoint x: 548, endPoint y: 203, distance: 39.6
click at [586, 192] on div "27.08, [DATE] [[PERSON_NAME] оставил комментарий: "Расчет по словам с повторами…" at bounding box center [994, 304] width 1126 height 545
click at [20, 339] on div "Работы" at bounding box center [8, 344] width 25 height 16
